Goal: Find specific page/section: Find specific page/section

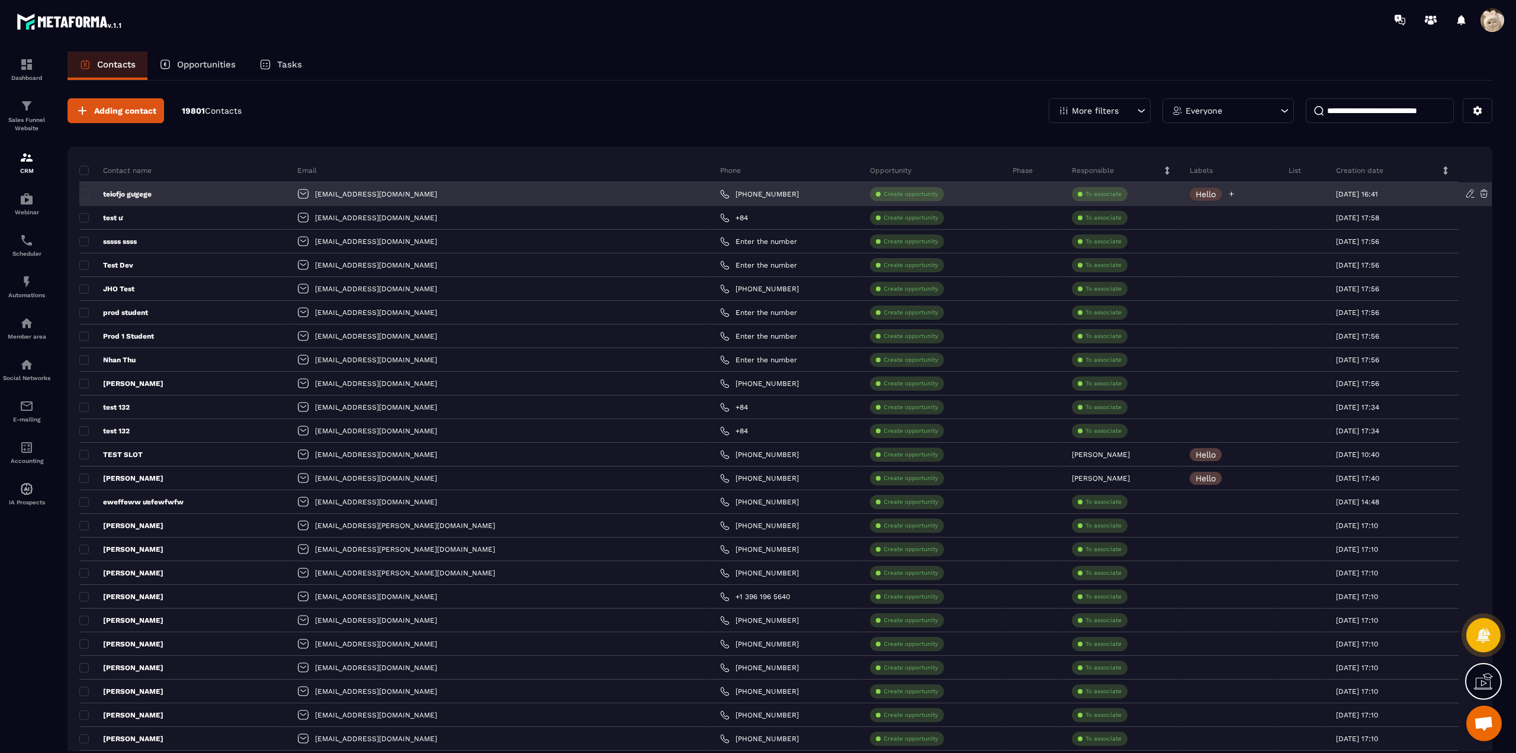
click at [1227, 189] on div at bounding box center [1231, 194] width 8 height 13
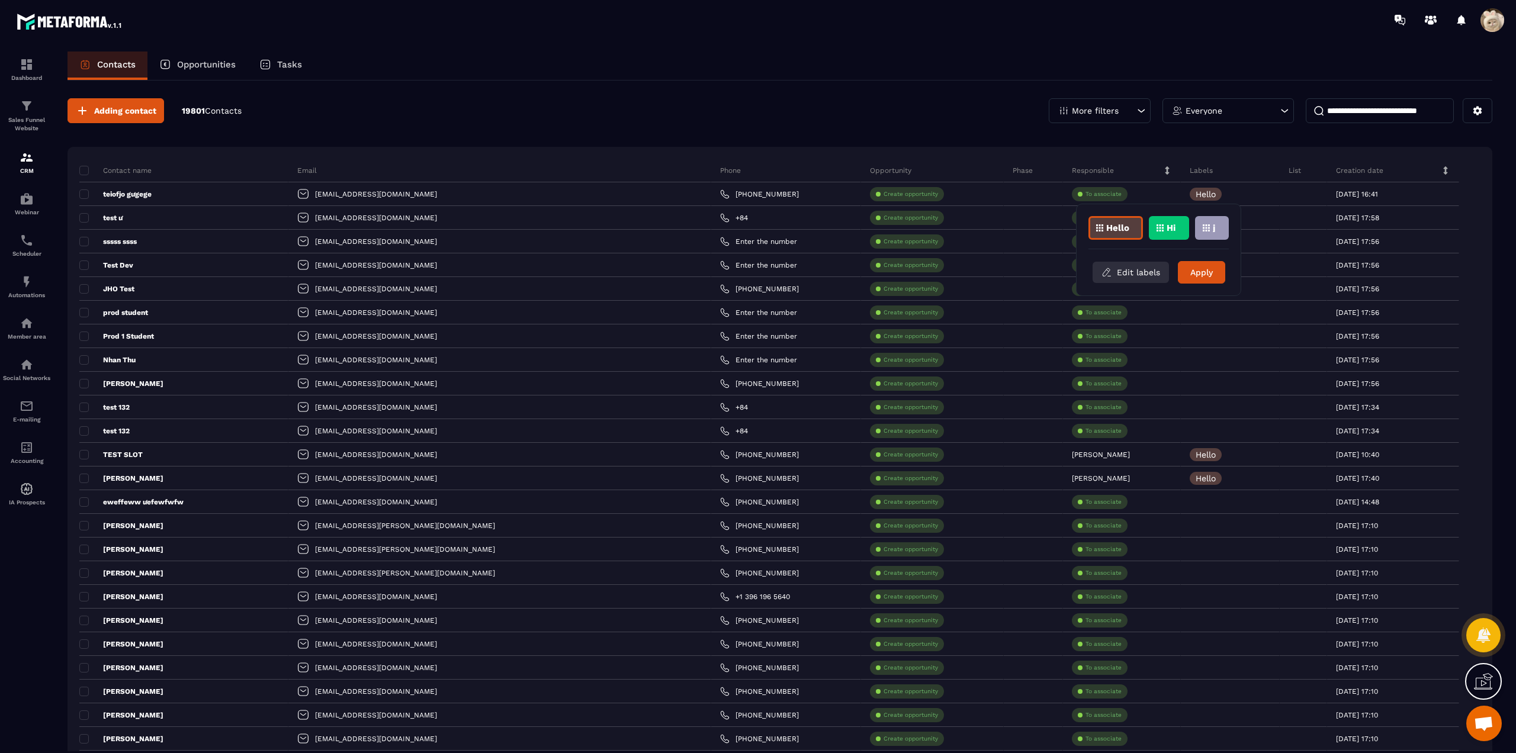
click at [1122, 270] on button "Edit labels" at bounding box center [1130, 272] width 76 height 21
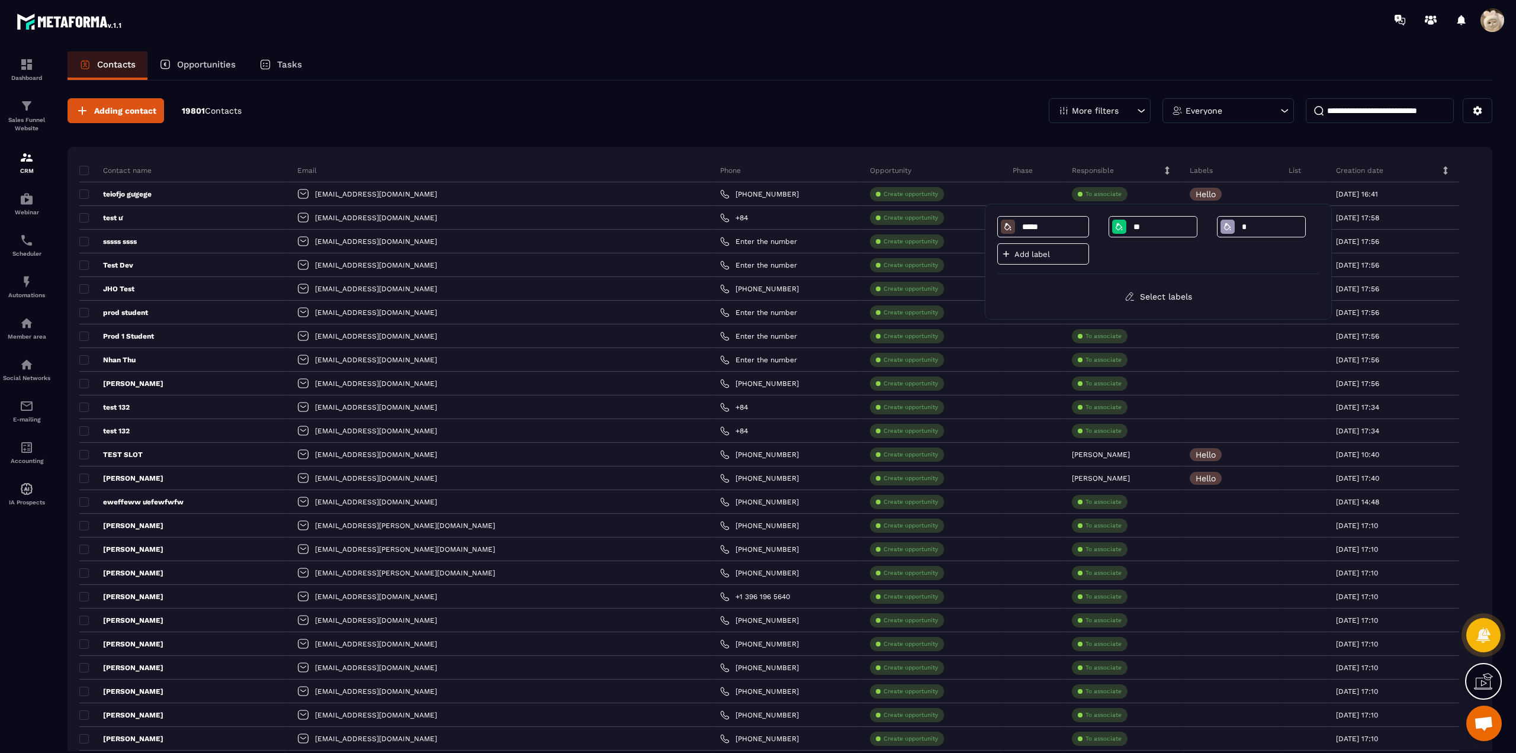
click at [873, 54] on div "Contacts Opportunities Tasks" at bounding box center [780, 66] width 1425 height 28
drag, startPoint x: 31, startPoint y: 236, endPoint x: 8, endPoint y: 253, distance: 27.9
click at [31, 236] on img at bounding box center [27, 240] width 14 height 14
